Goal: Transaction & Acquisition: Subscribe to service/newsletter

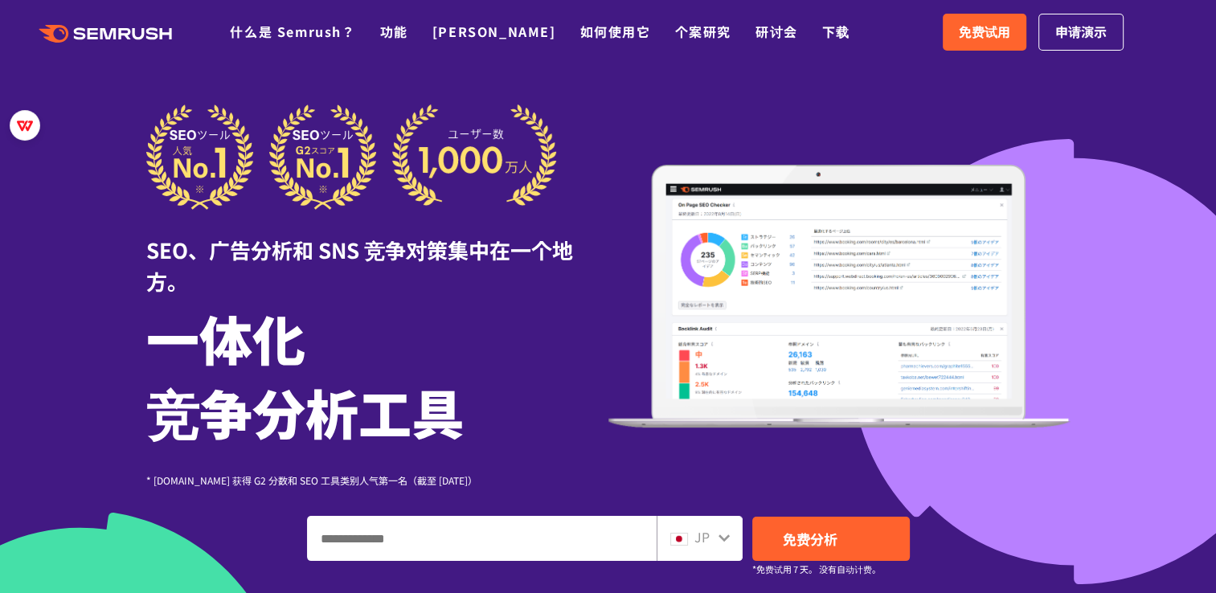
click at [953, 63] on header ".cls-1 {fill: #fff;} .cls {fill: #FF642D;} .cls {fill: #FF642D;} .cls {fill: #F…" at bounding box center [608, 32] width 1216 height 64
click at [990, 37] on span "免费试用" at bounding box center [983, 32] width 51 height 21
click at [1000, 37] on span "免费试用" at bounding box center [983, 32] width 51 height 21
click at [976, 14] on link "免费试用" at bounding box center [984, 32] width 84 height 37
